Goal: Information Seeking & Learning: Find specific fact

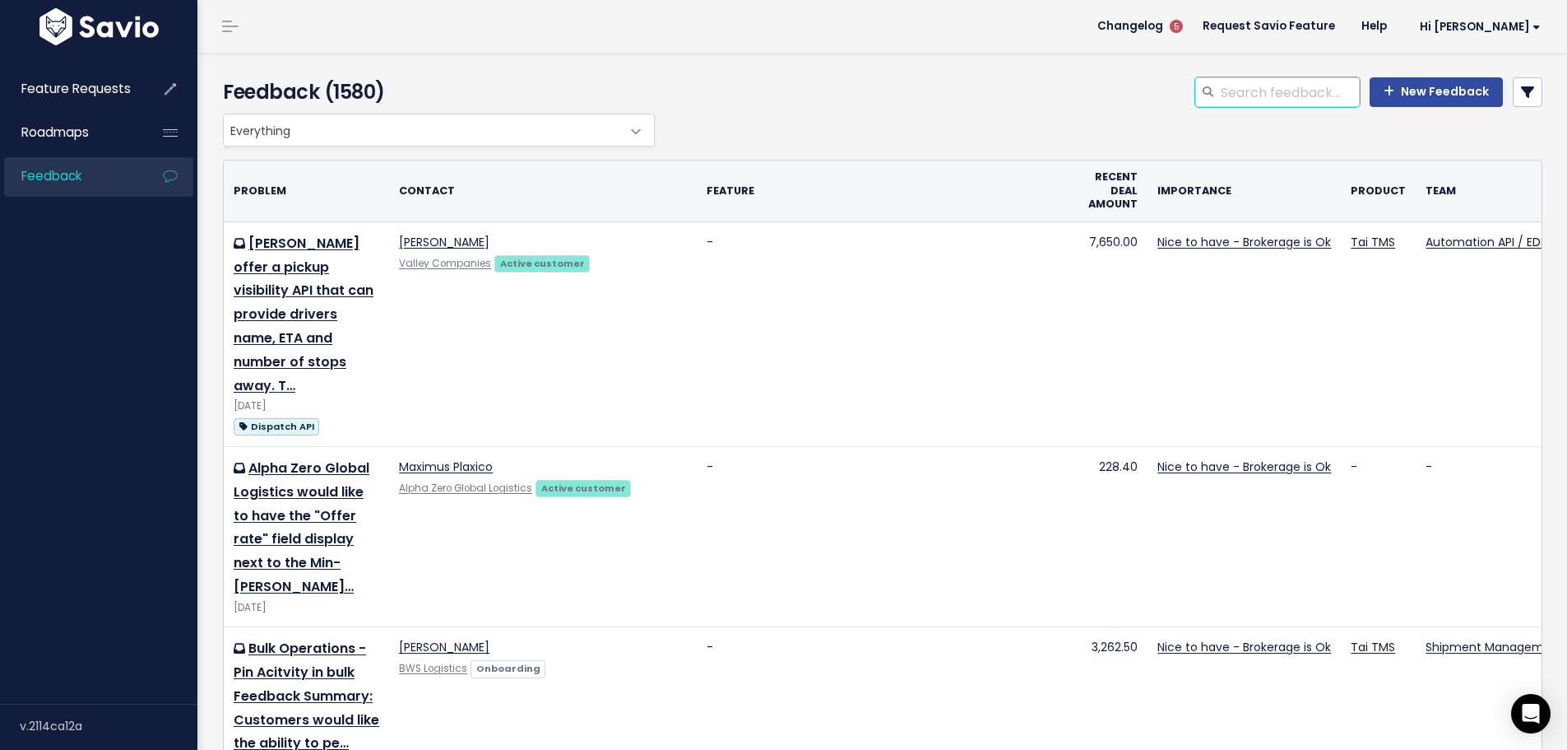
click at [1228, 102] on input "search" at bounding box center [1289, 92] width 141 height 30
type input "add status"
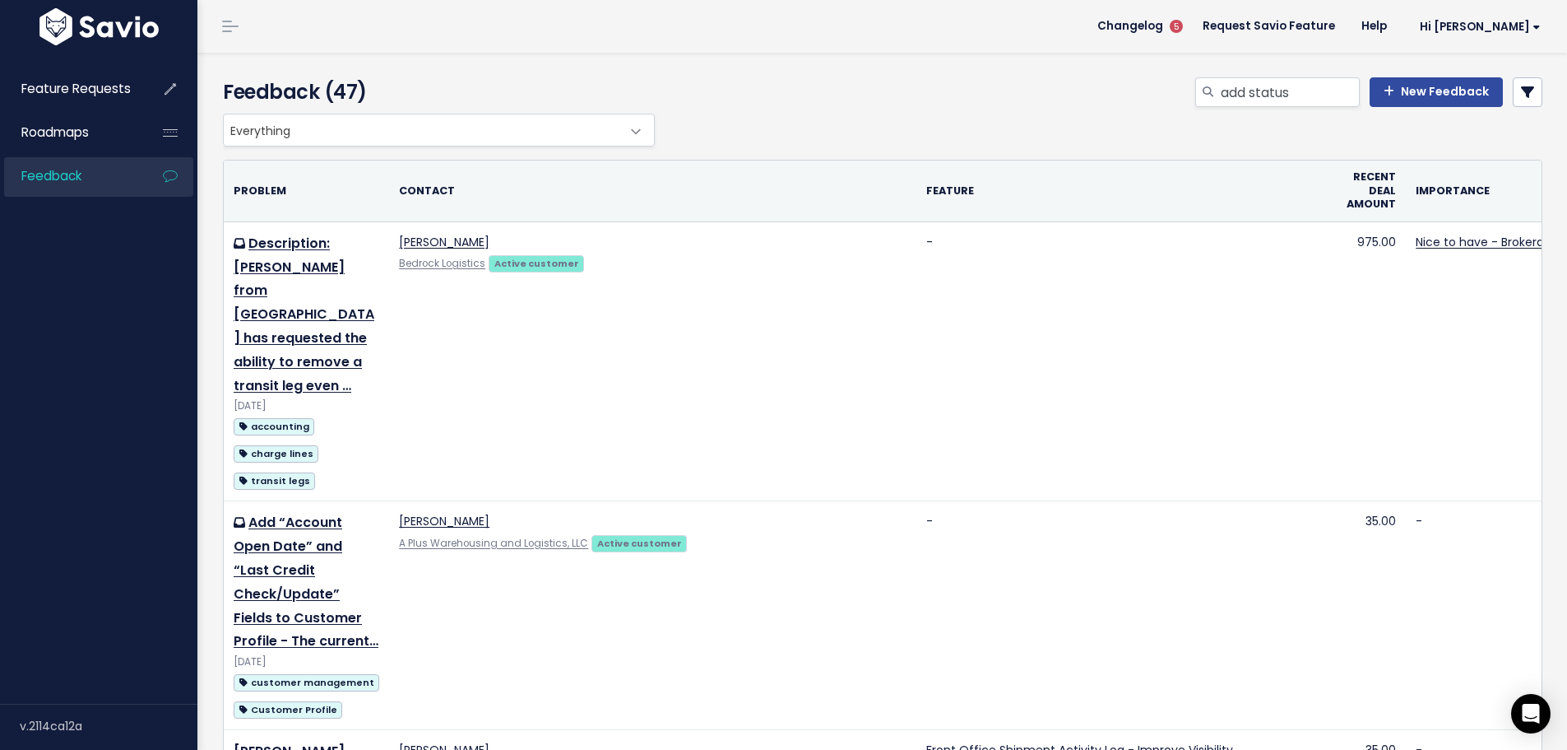
drag, startPoint x: 759, startPoint y: 339, endPoint x: 921, endPoint y: 82, distance: 303.2
click at [1277, 91] on input "add status" at bounding box center [1289, 92] width 141 height 30
click at [1244, 92] on input "add status" at bounding box center [1289, 92] width 141 height 30
type input "add truckload status"
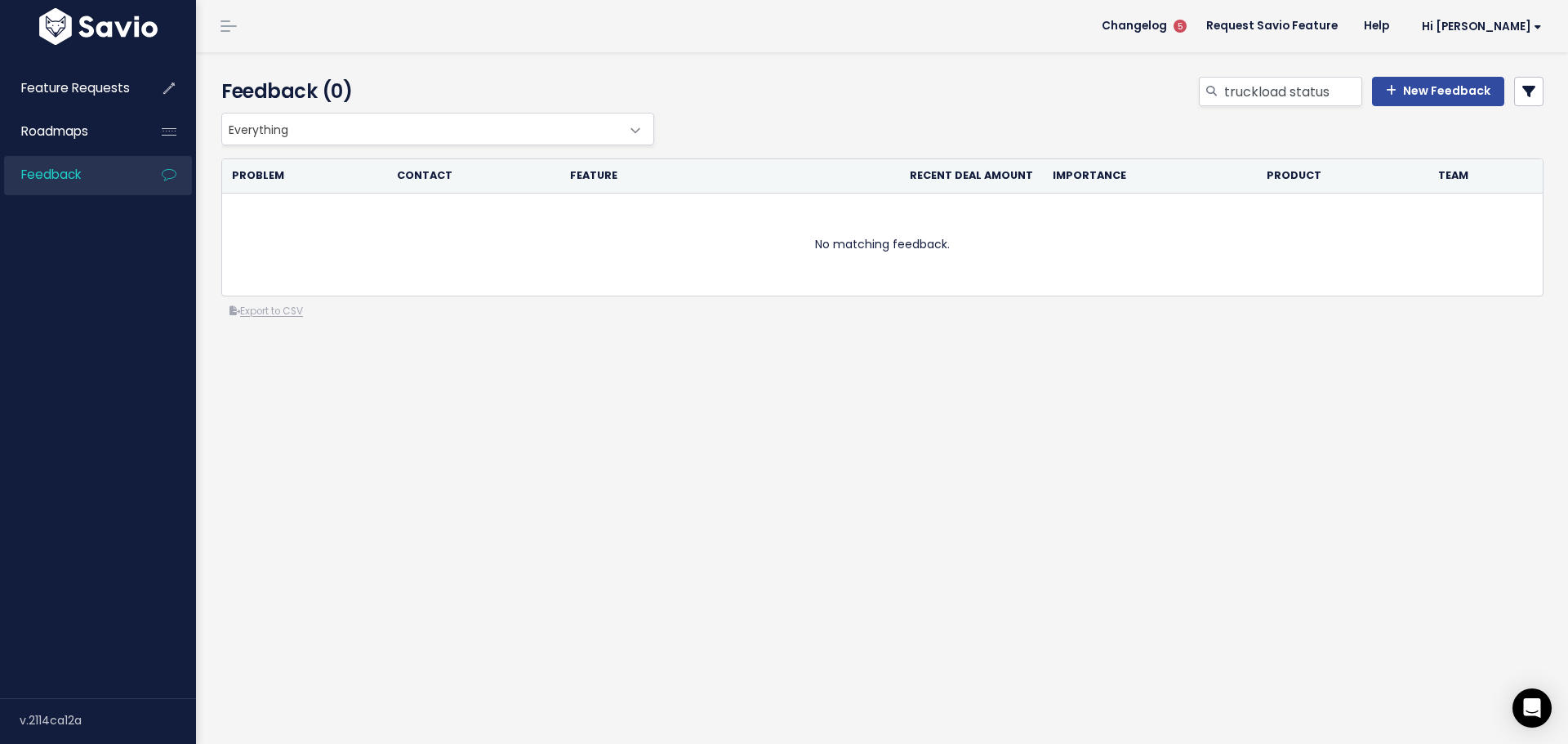
type input "truckload status"
